Goal: Book appointment/travel/reservation

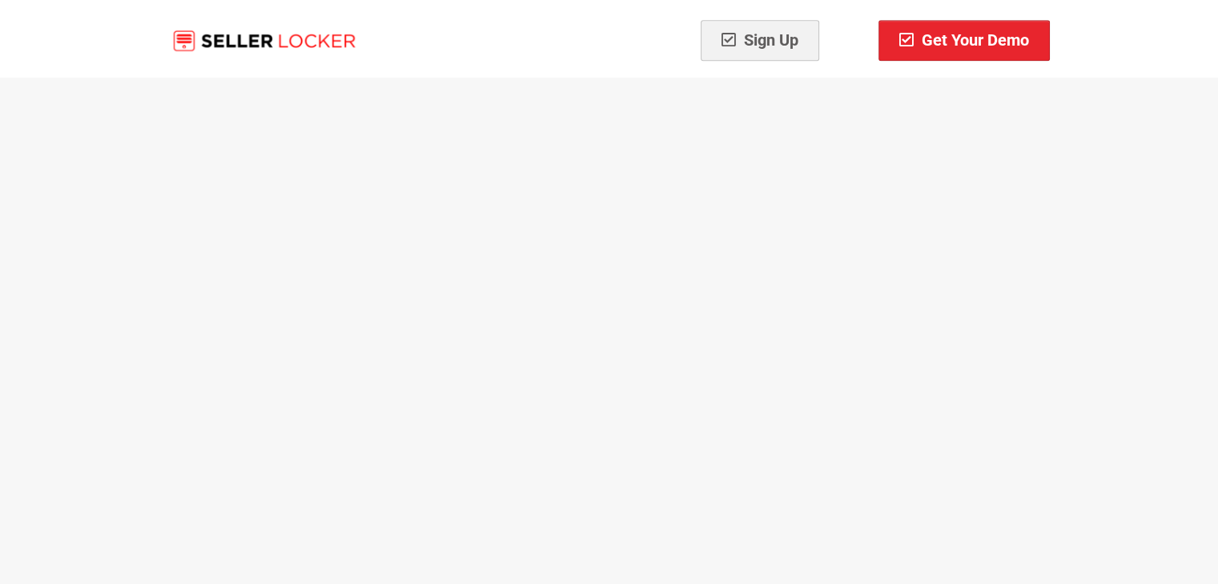
scroll to position [8246, 0]
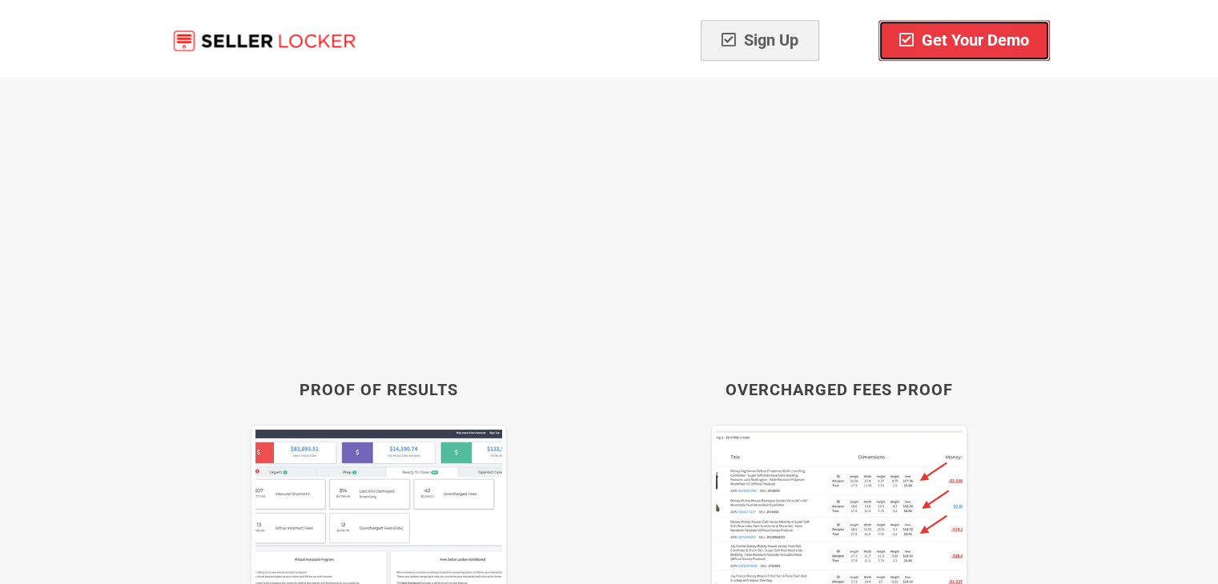
click at [974, 46] on span "Get Your Demo" at bounding box center [964, 39] width 130 height 19
click at [949, 30] on span "Get Your Demo" at bounding box center [964, 39] width 130 height 19
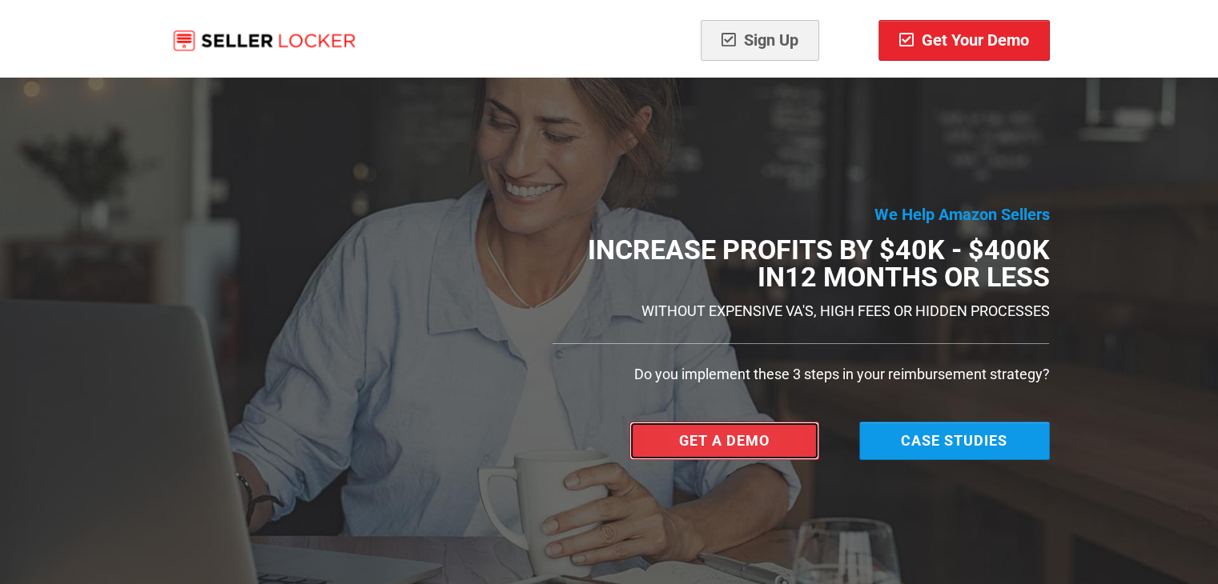
click at [661, 430] on link "Get a Demo" at bounding box center [724, 441] width 191 height 38
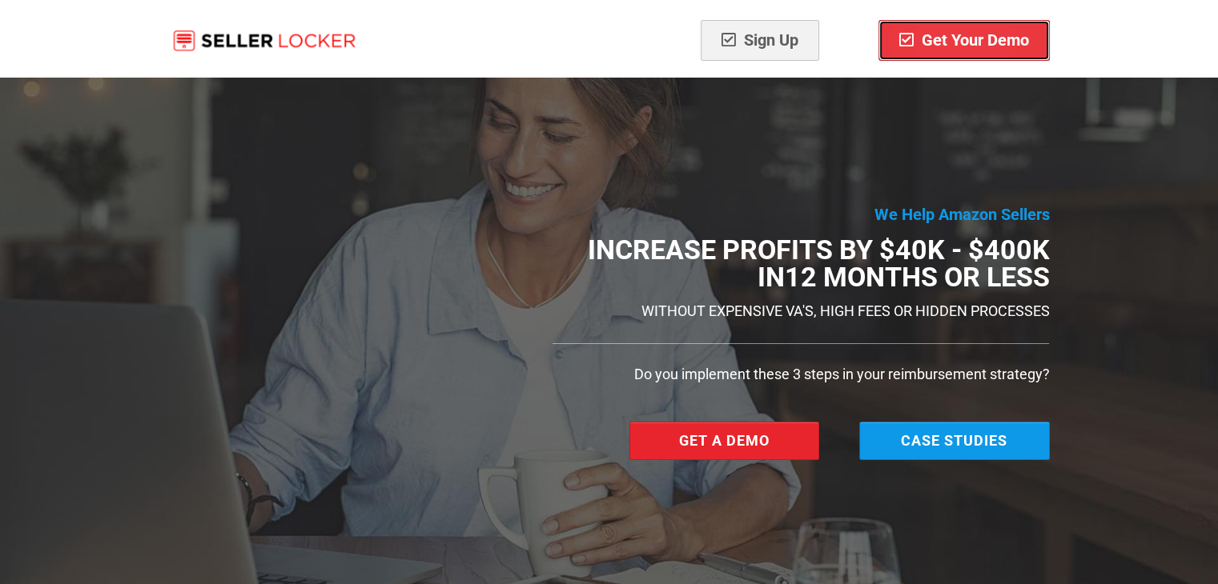
click at [945, 40] on span "Get Your Demo" at bounding box center [964, 39] width 130 height 19
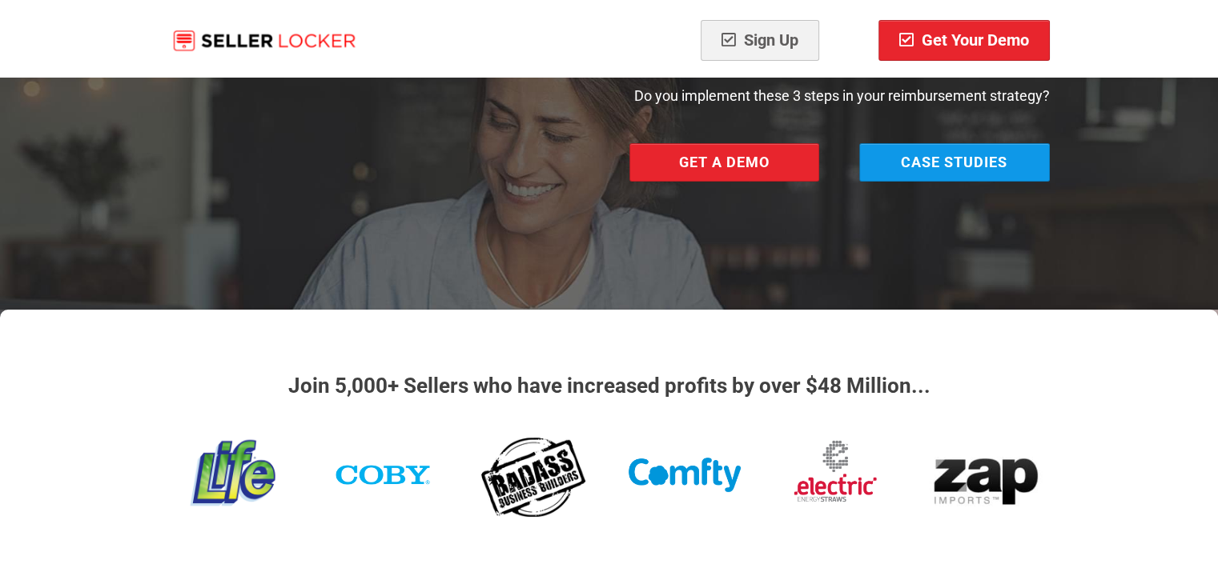
scroll to position [240, 0]
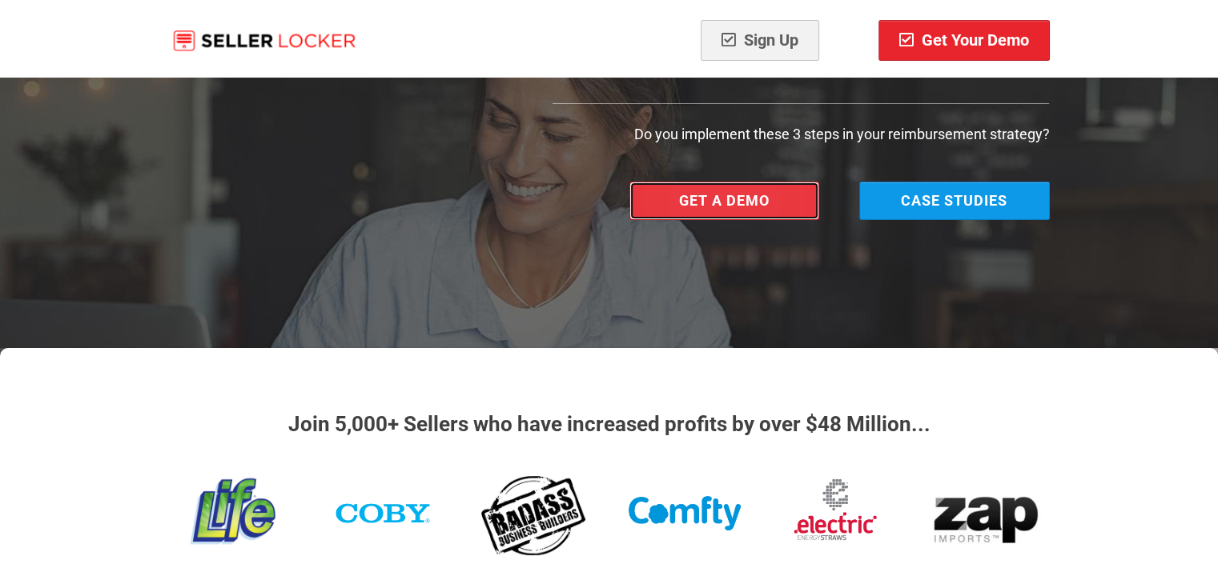
click at [730, 200] on span "Get a Demo" at bounding box center [724, 200] width 90 height 17
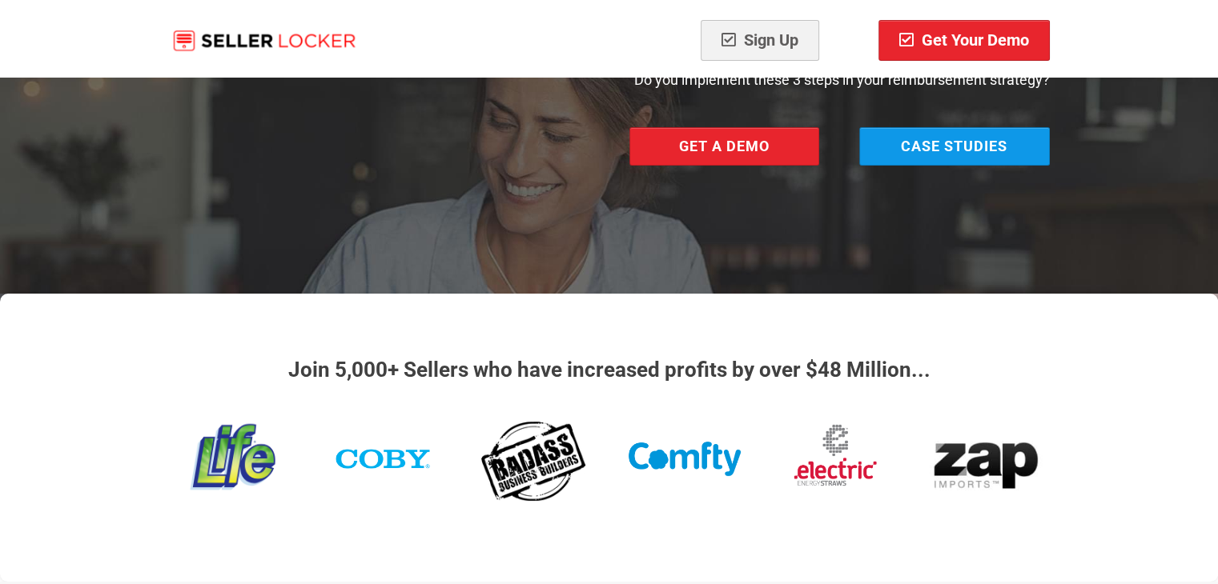
scroll to position [320, 0]
